Goal: Information Seeking & Learning: Learn about a topic

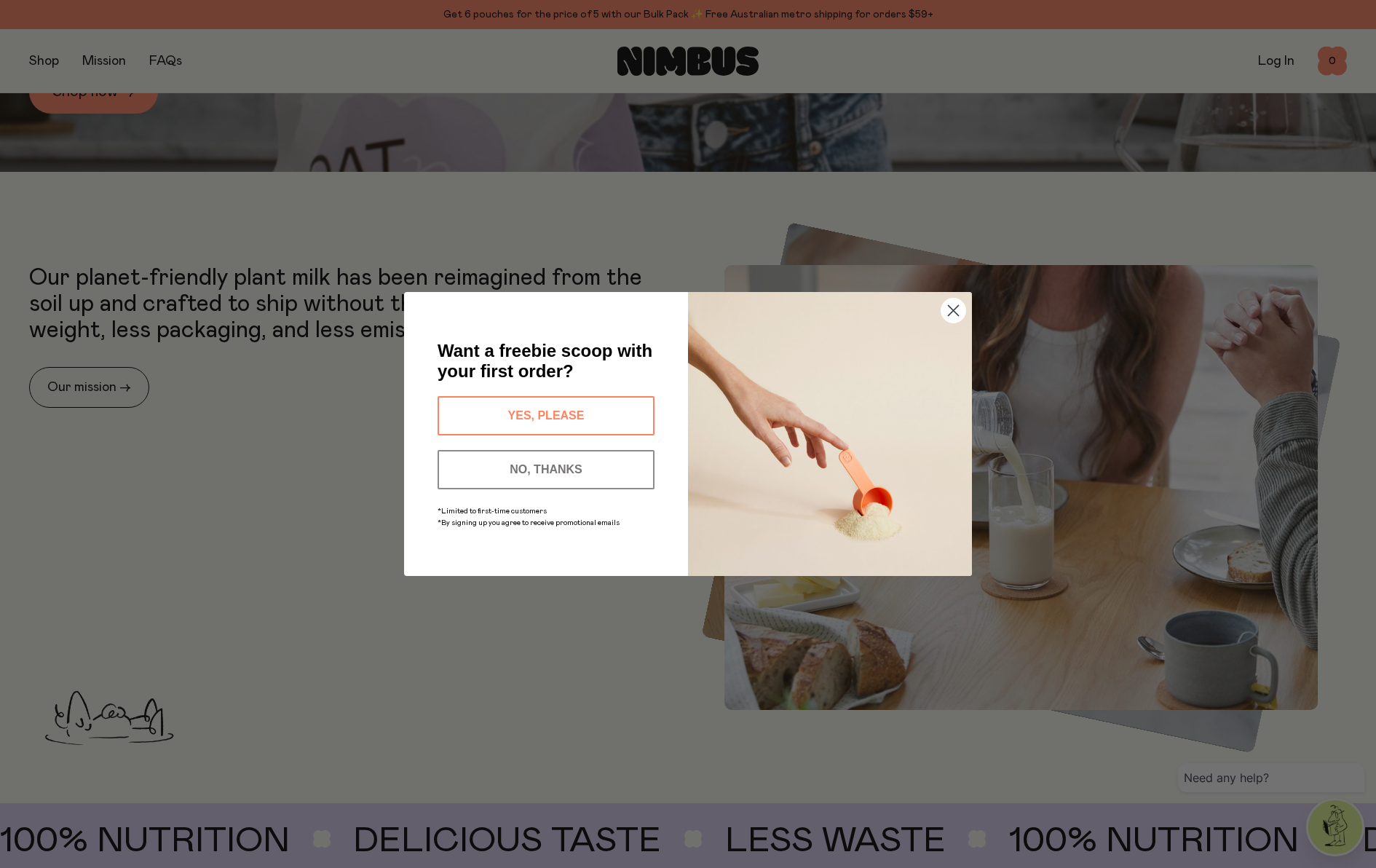
scroll to position [693, 0]
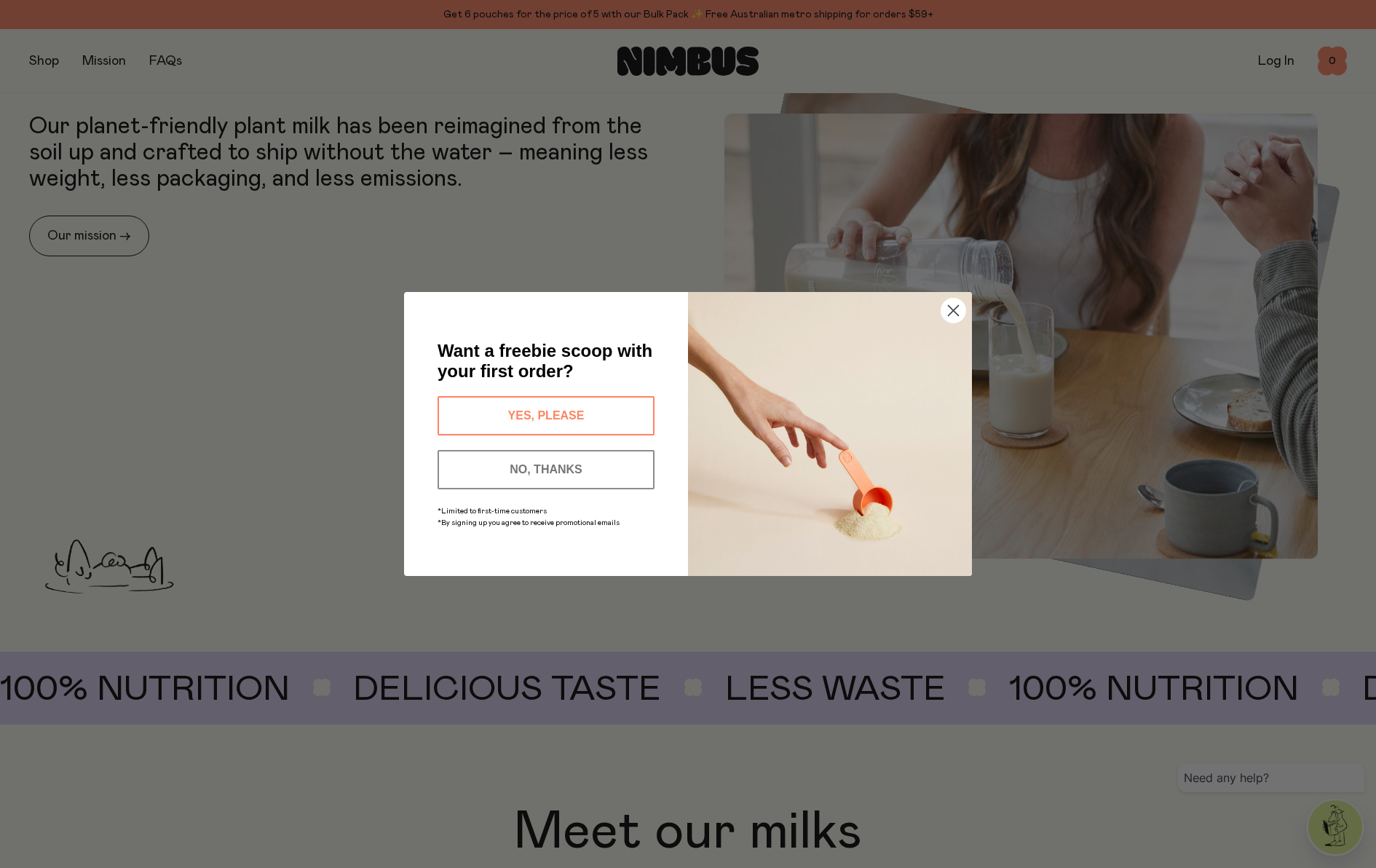
click at [950, 310] on circle "Close dialog" at bounding box center [953, 310] width 24 height 24
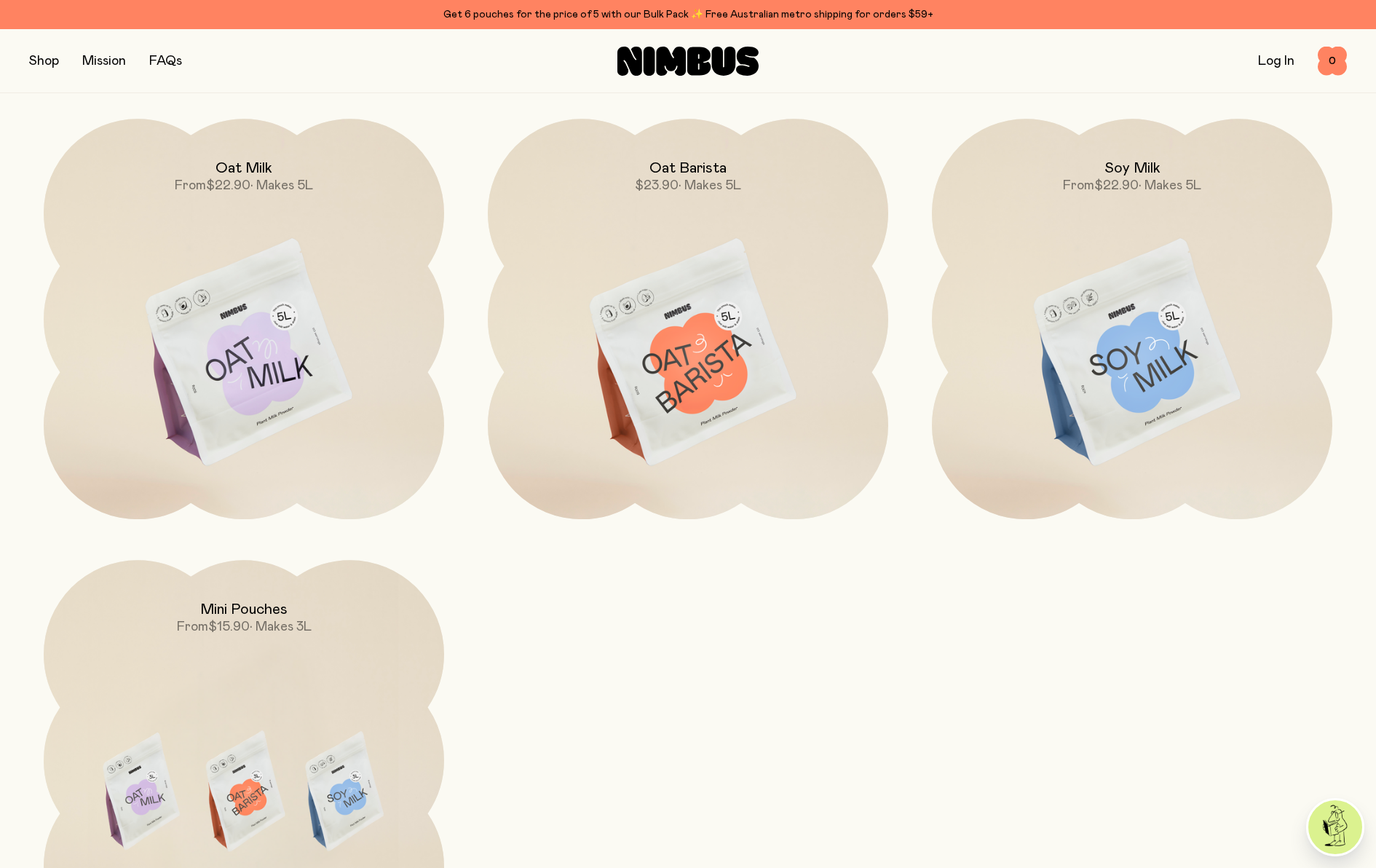
scroll to position [1452, 0]
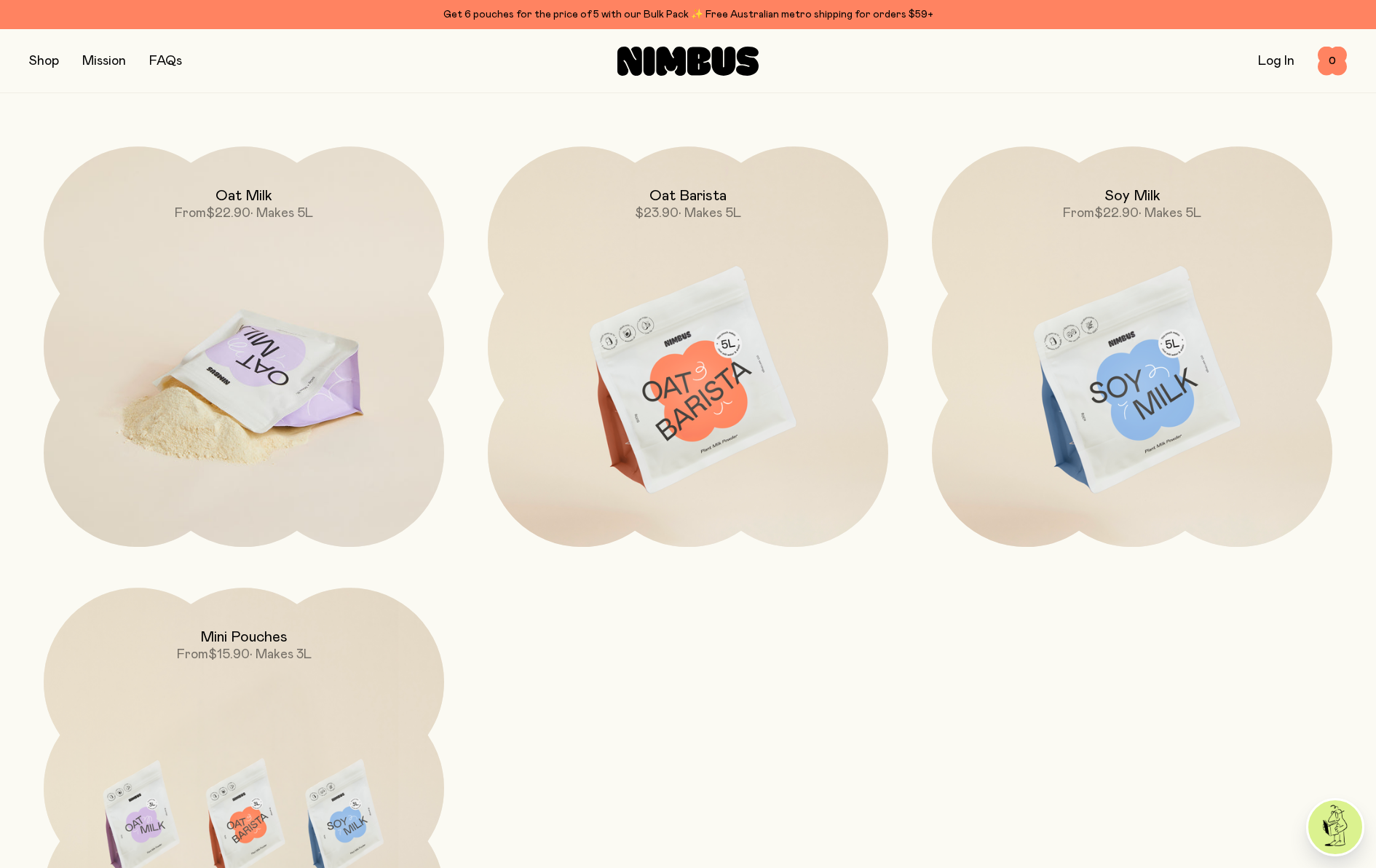
click at [271, 361] on img at bounding box center [244, 382] width 400 height 470
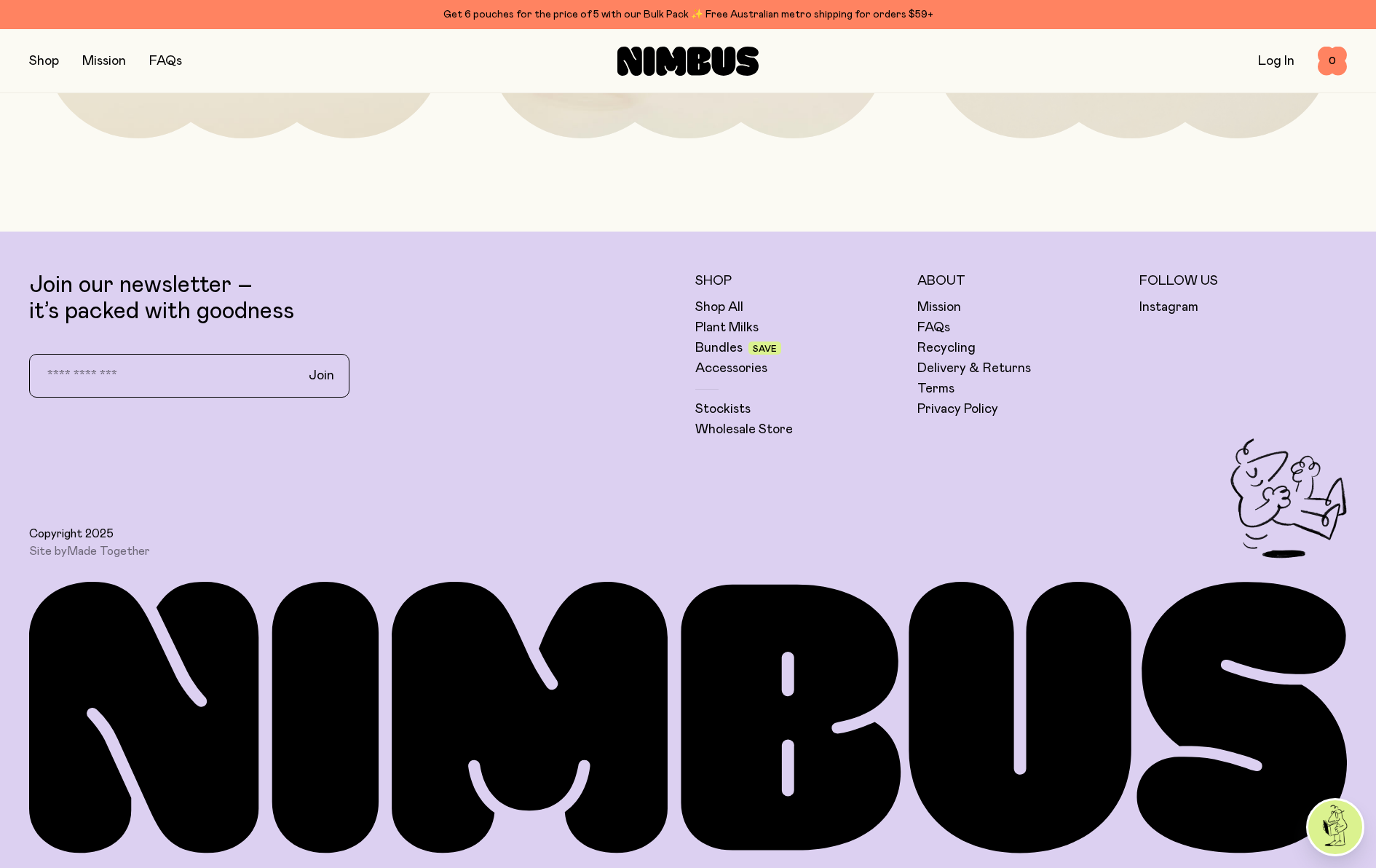
scroll to position [4130, 0]
click at [714, 325] on link "Plant Milks" at bounding box center [727, 328] width 63 height 18
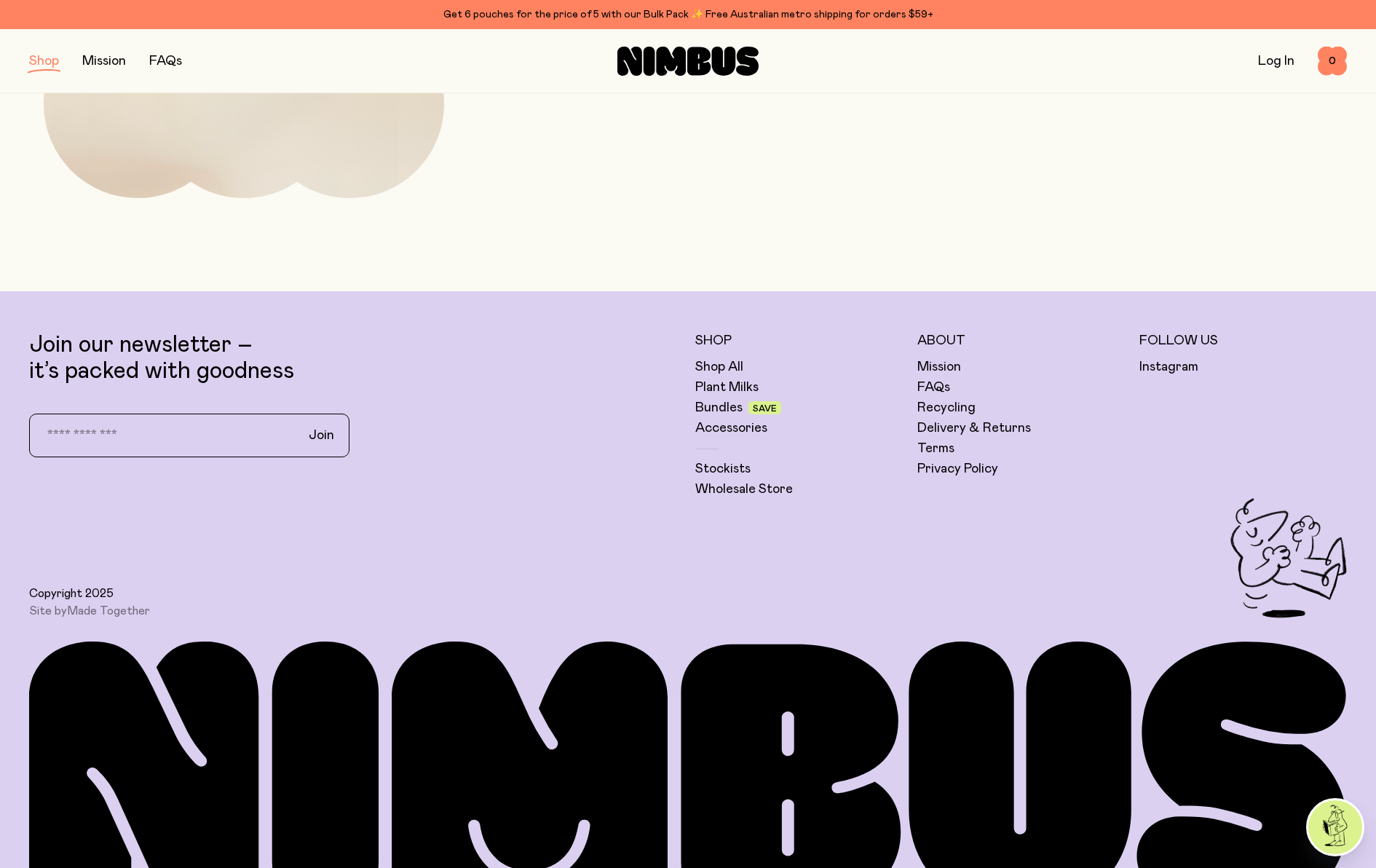
scroll to position [954, 0]
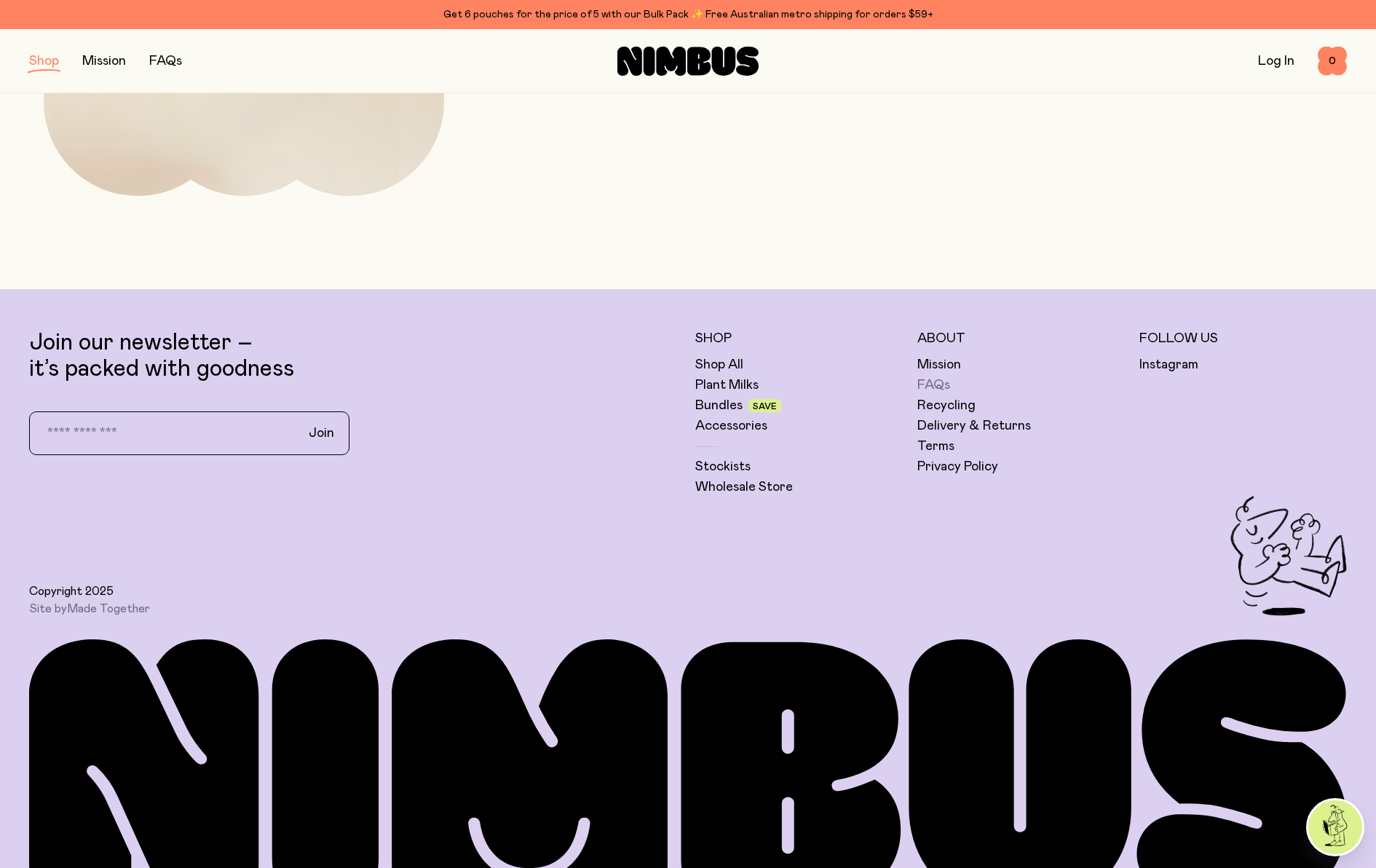
click at [936, 385] on link "FAQs" at bounding box center [934, 385] width 32 height 18
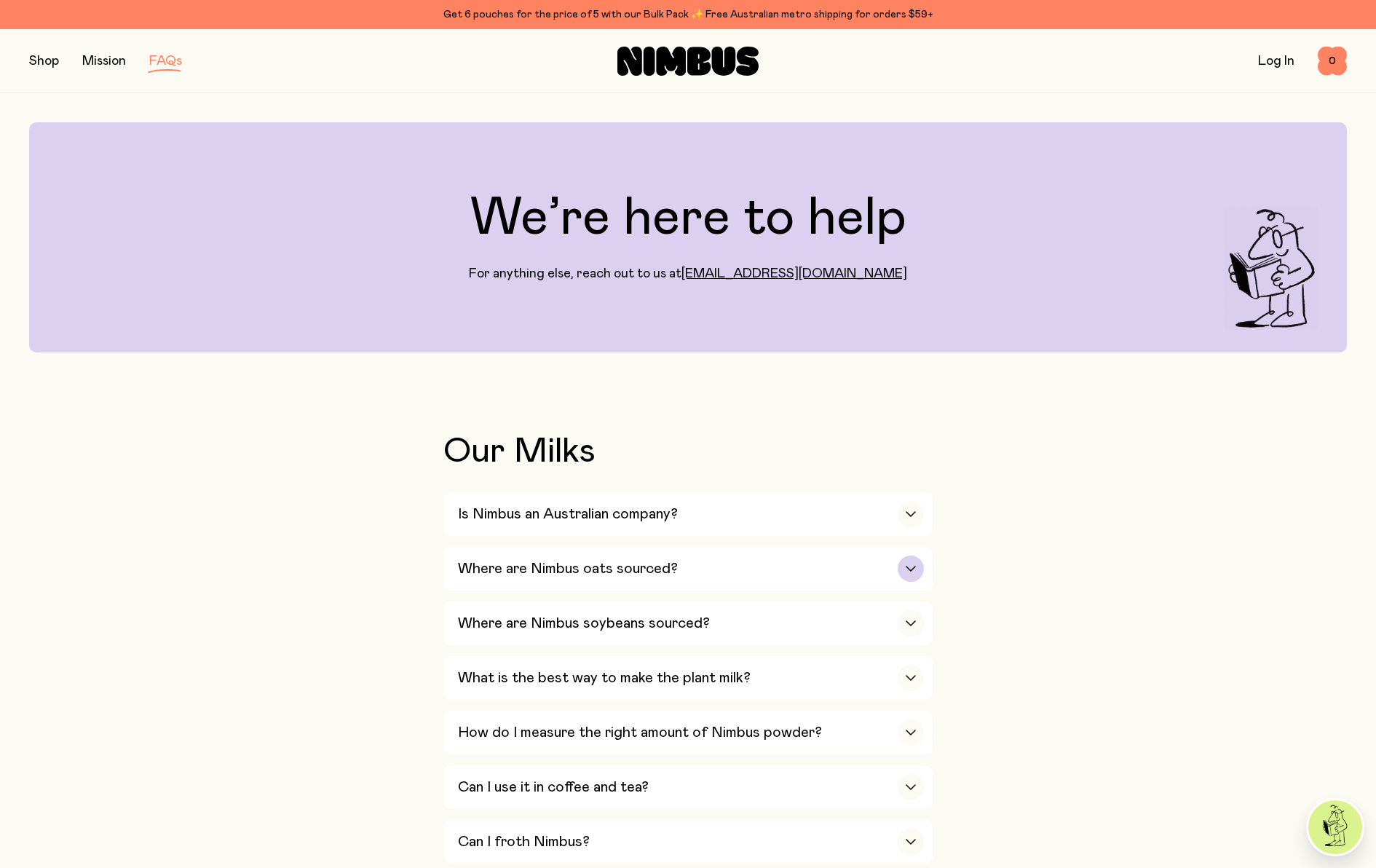
click at [470, 560] on h3 "Where are Nimbus oats sourced?" at bounding box center [567, 568] width 220 height 18
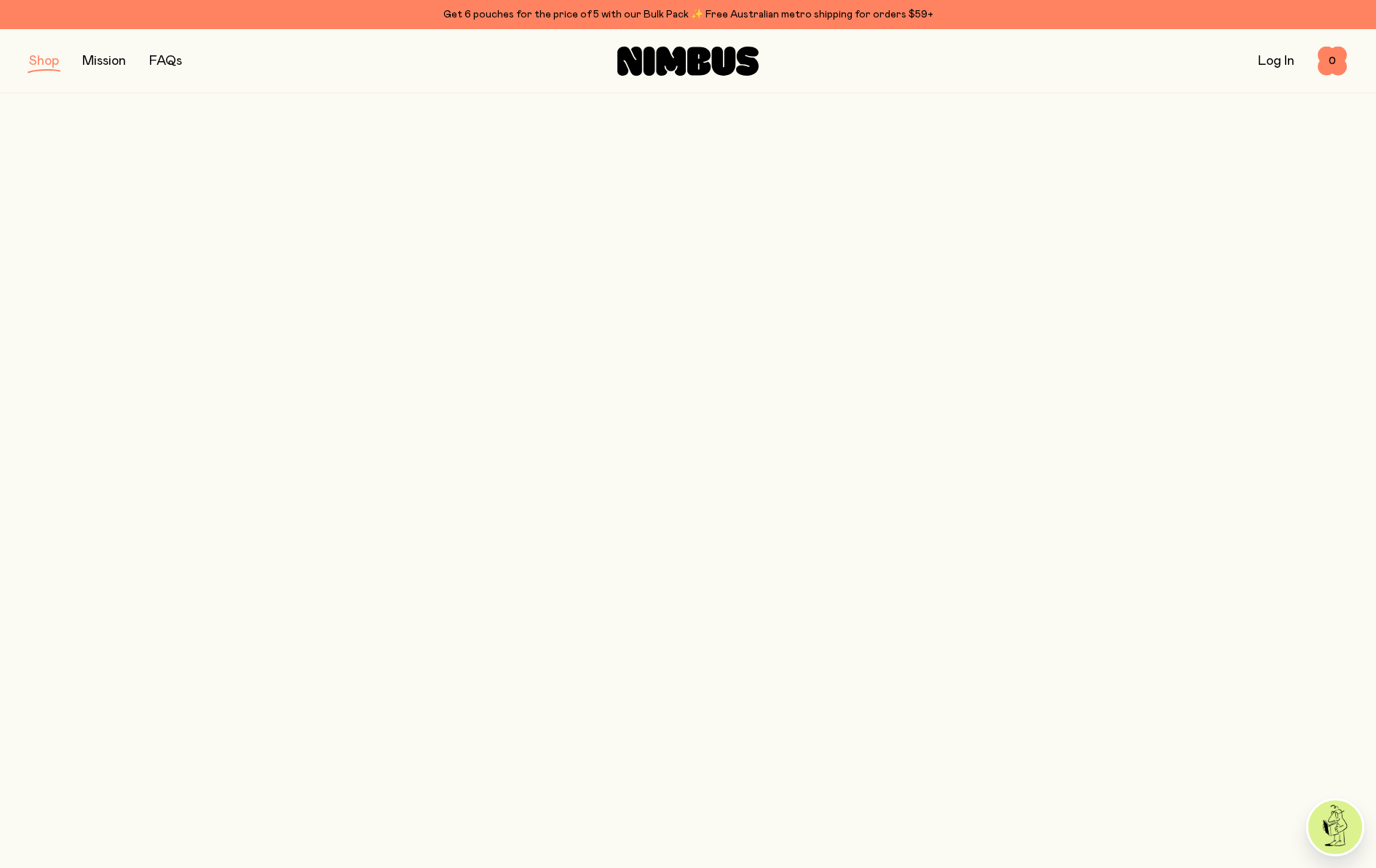
scroll to position [954, 0]
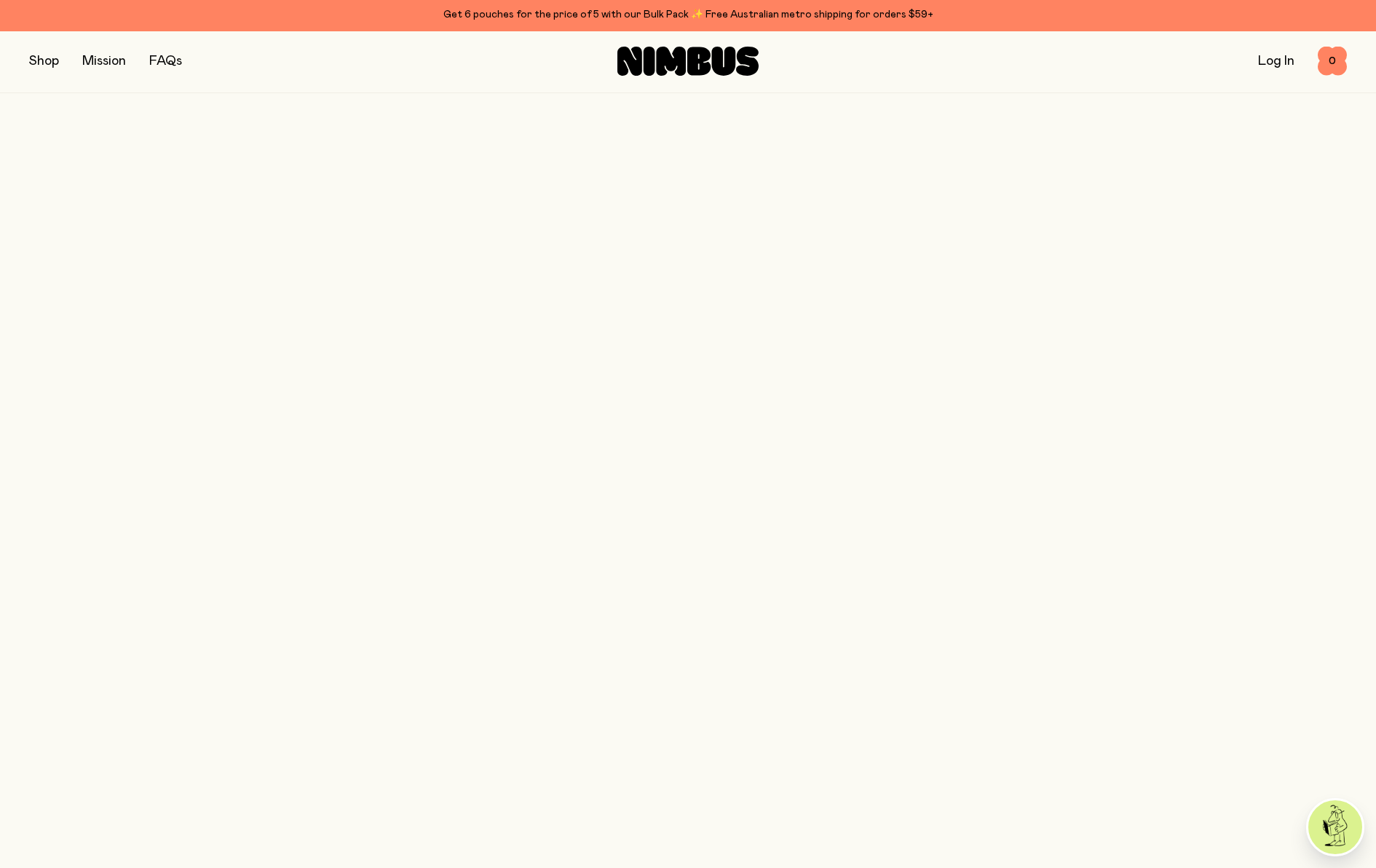
scroll to position [4130, 0]
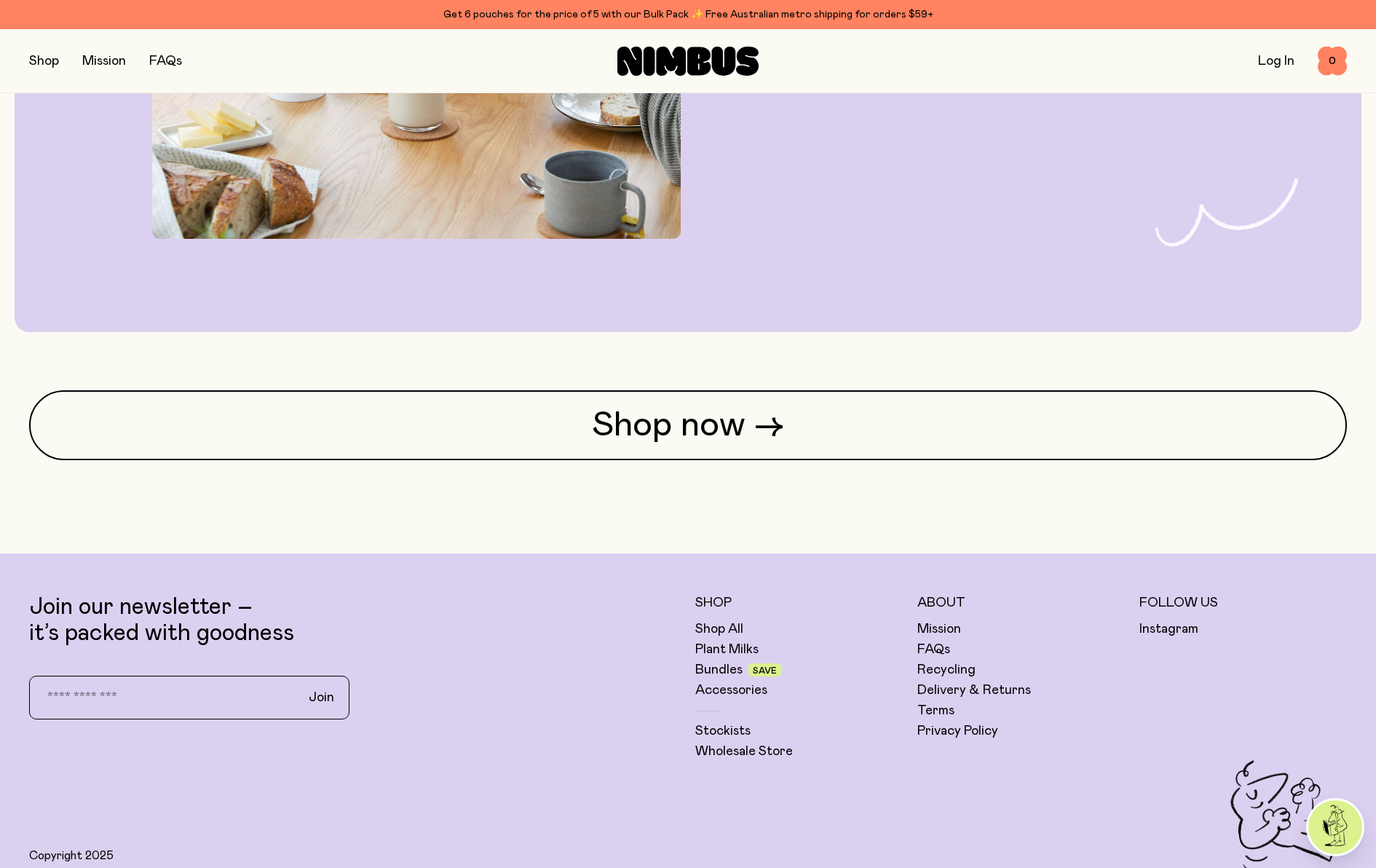
scroll to position [1452, 0]
